Goal: Task Accomplishment & Management: Use online tool/utility

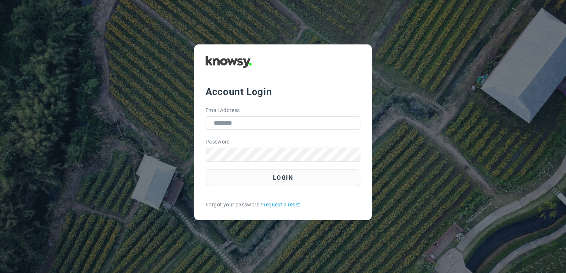
type input "**********"
click at [406, 158] on div "**********" at bounding box center [283, 132] width 467 height 176
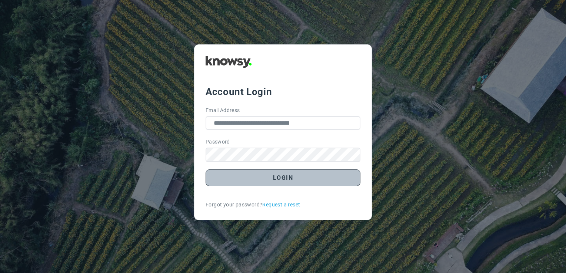
click at [315, 173] on button "Login" at bounding box center [283, 178] width 155 height 17
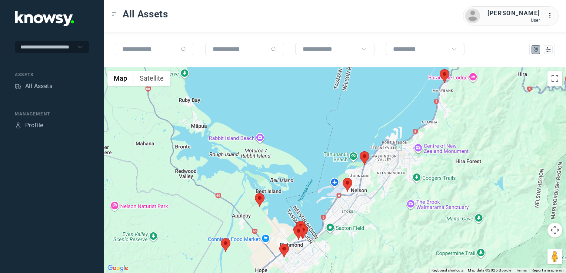
click at [258, 194] on img at bounding box center [260, 200] width 10 height 14
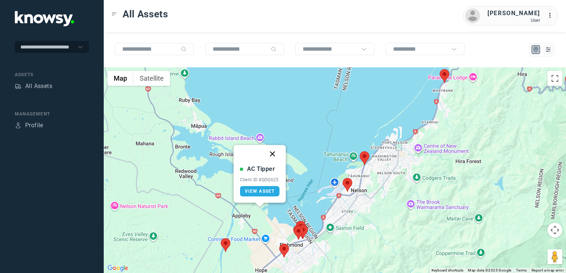
click at [271, 153] on button "Close" at bounding box center [273, 154] width 18 height 18
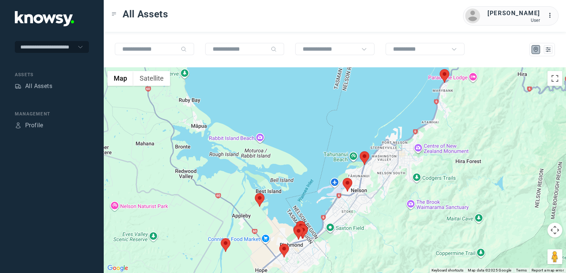
click at [447, 76] on img at bounding box center [445, 76] width 10 height 14
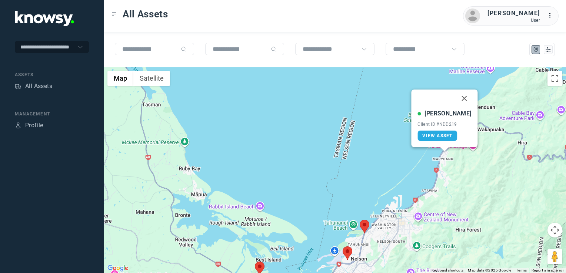
drag, startPoint x: 456, startPoint y: 99, endPoint x: 447, endPoint y: 140, distance: 42.8
click at [456, 99] on button "Close" at bounding box center [465, 99] width 18 height 18
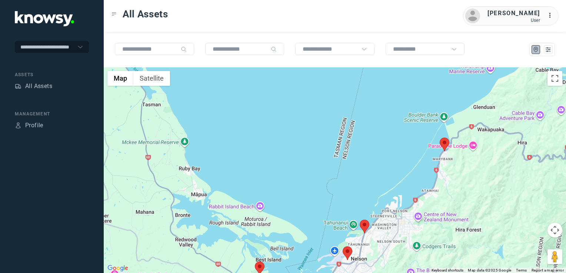
drag, startPoint x: 396, startPoint y: 219, endPoint x: 399, endPoint y: 201, distance: 18.8
click at [398, 204] on div "To navigate, press the arrow keys." at bounding box center [335, 170] width 462 height 206
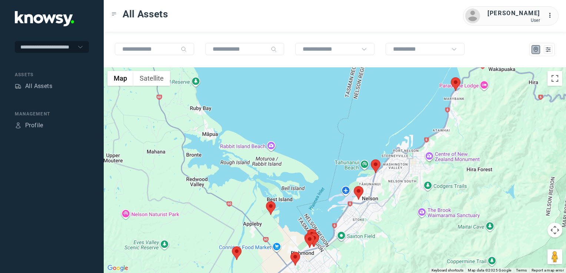
drag, startPoint x: 379, startPoint y: 206, endPoint x: 407, endPoint y: 196, distance: 29.8
click at [407, 196] on div at bounding box center [335, 170] width 462 height 206
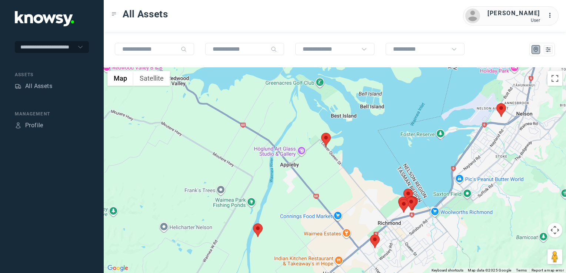
drag, startPoint x: 364, startPoint y: 224, endPoint x: 346, endPoint y: 186, distance: 42.6
click at [362, 219] on div at bounding box center [335, 170] width 462 height 206
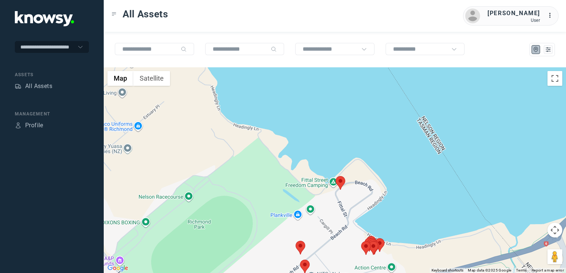
drag, startPoint x: 321, startPoint y: 210, endPoint x: 323, endPoint y: 193, distance: 17.1
click at [323, 199] on div at bounding box center [335, 170] width 462 height 206
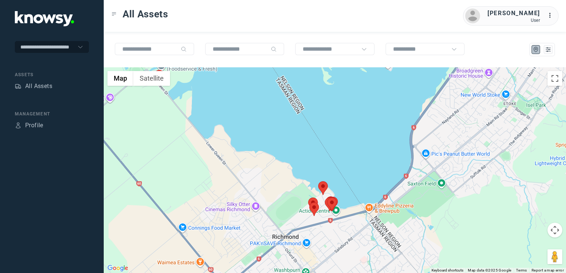
drag, startPoint x: 261, startPoint y: 221, endPoint x: 285, endPoint y: 183, distance: 45.4
click at [284, 187] on div at bounding box center [335, 170] width 462 height 206
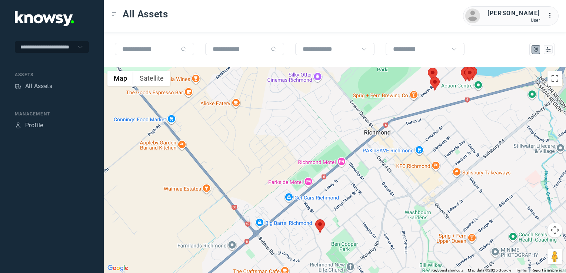
drag, startPoint x: 314, startPoint y: 208, endPoint x: 310, endPoint y: 188, distance: 20.2
click at [310, 189] on div at bounding box center [335, 170] width 462 height 206
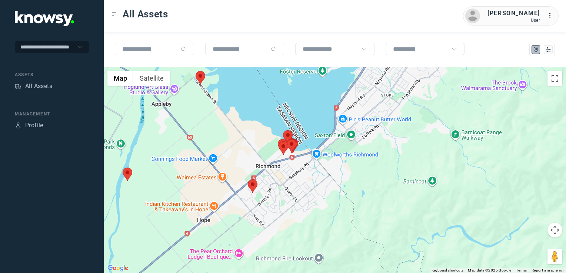
drag, startPoint x: 237, startPoint y: 165, endPoint x: 226, endPoint y: 182, distance: 19.9
click at [226, 182] on div at bounding box center [335, 170] width 462 height 206
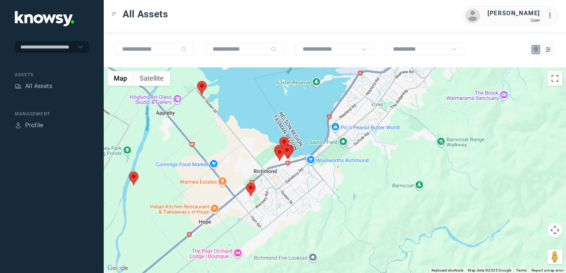
click at [278, 181] on div at bounding box center [335, 170] width 462 height 206
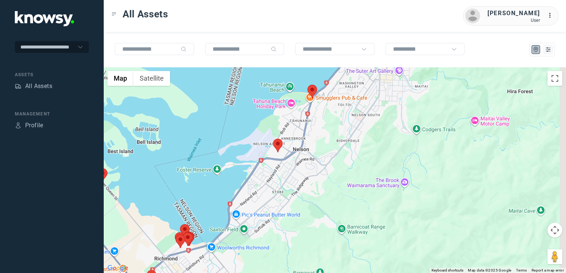
drag, startPoint x: 286, startPoint y: 181, endPoint x: 280, endPoint y: 192, distance: 11.9
click at [279, 192] on div at bounding box center [335, 170] width 462 height 206
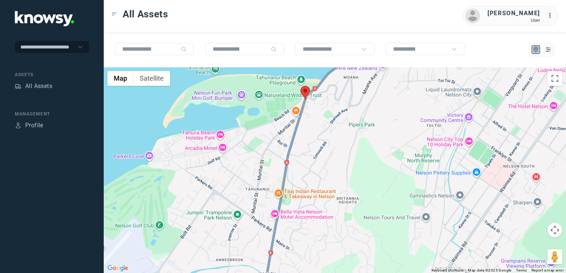
click at [306, 91] on img at bounding box center [305, 93] width 10 height 14
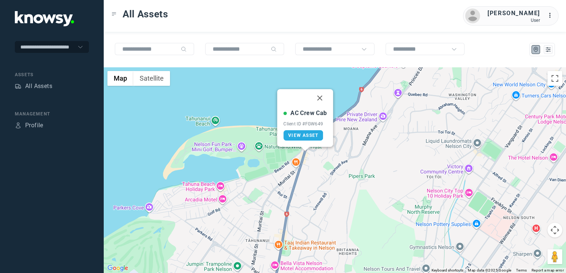
drag, startPoint x: 317, startPoint y: 95, endPoint x: 309, endPoint y: 140, distance: 46.3
click at [317, 96] on button "Close" at bounding box center [320, 98] width 18 height 18
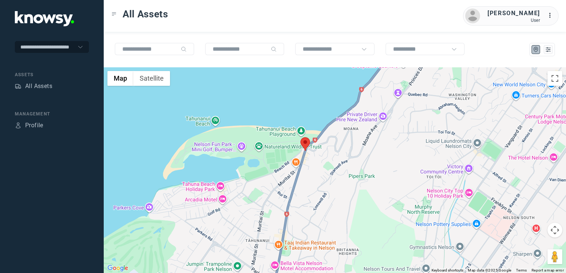
drag, startPoint x: 302, startPoint y: 163, endPoint x: 317, endPoint y: 119, distance: 47.2
click at [324, 117] on div "To navigate, press the arrow keys." at bounding box center [335, 170] width 462 height 206
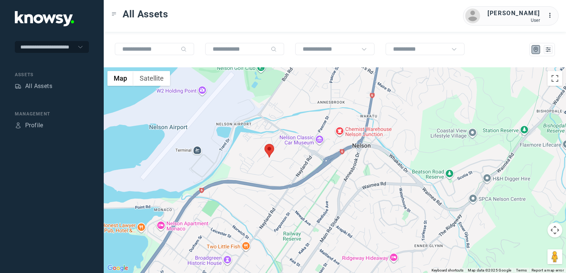
click at [271, 151] on img at bounding box center [269, 151] width 10 height 14
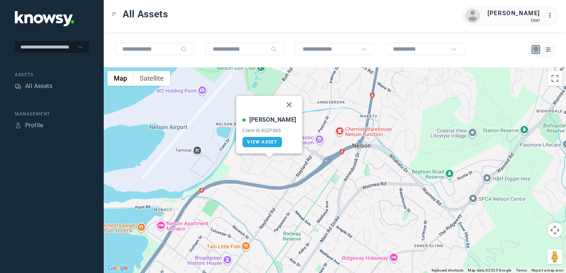
click at [280, 106] on button "Close" at bounding box center [289, 105] width 18 height 18
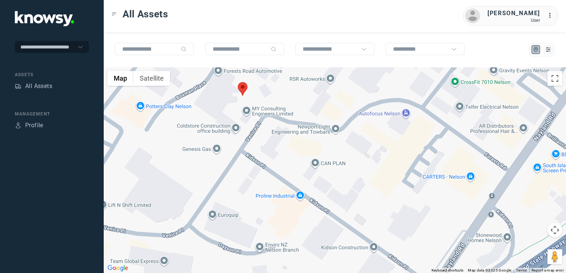
drag, startPoint x: 244, startPoint y: 141, endPoint x: 269, endPoint y: 176, distance: 42.9
click at [269, 176] on div "To navigate, press the arrow keys." at bounding box center [335, 170] width 462 height 206
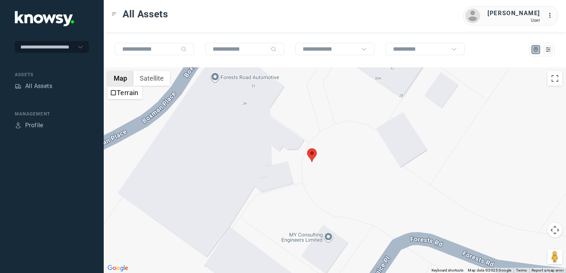
click at [117, 78] on button "Map" at bounding box center [120, 78] width 26 height 15
click at [138, 79] on button "Satellite" at bounding box center [151, 78] width 37 height 15
